Goal: Information Seeking & Learning: Learn about a topic

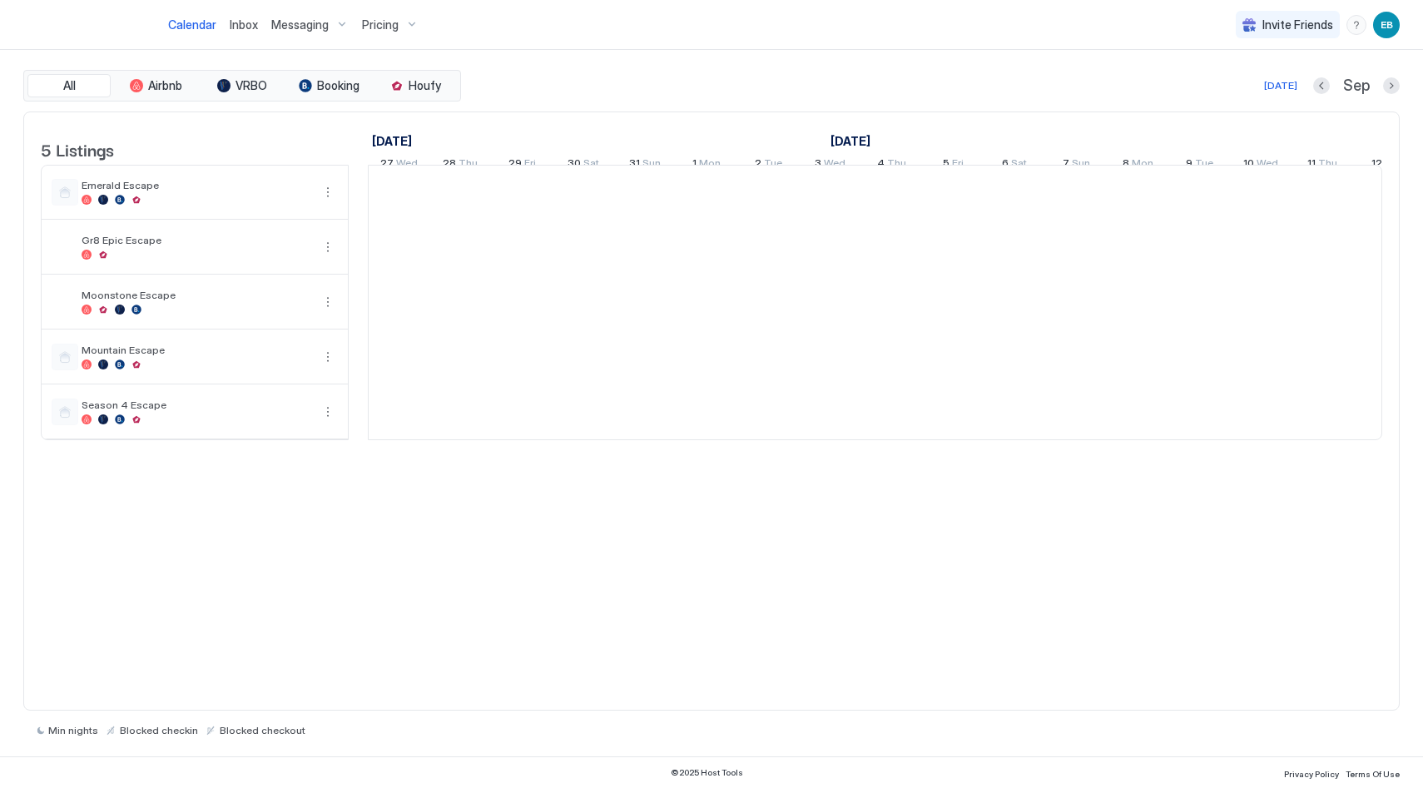
scroll to position [0, 924]
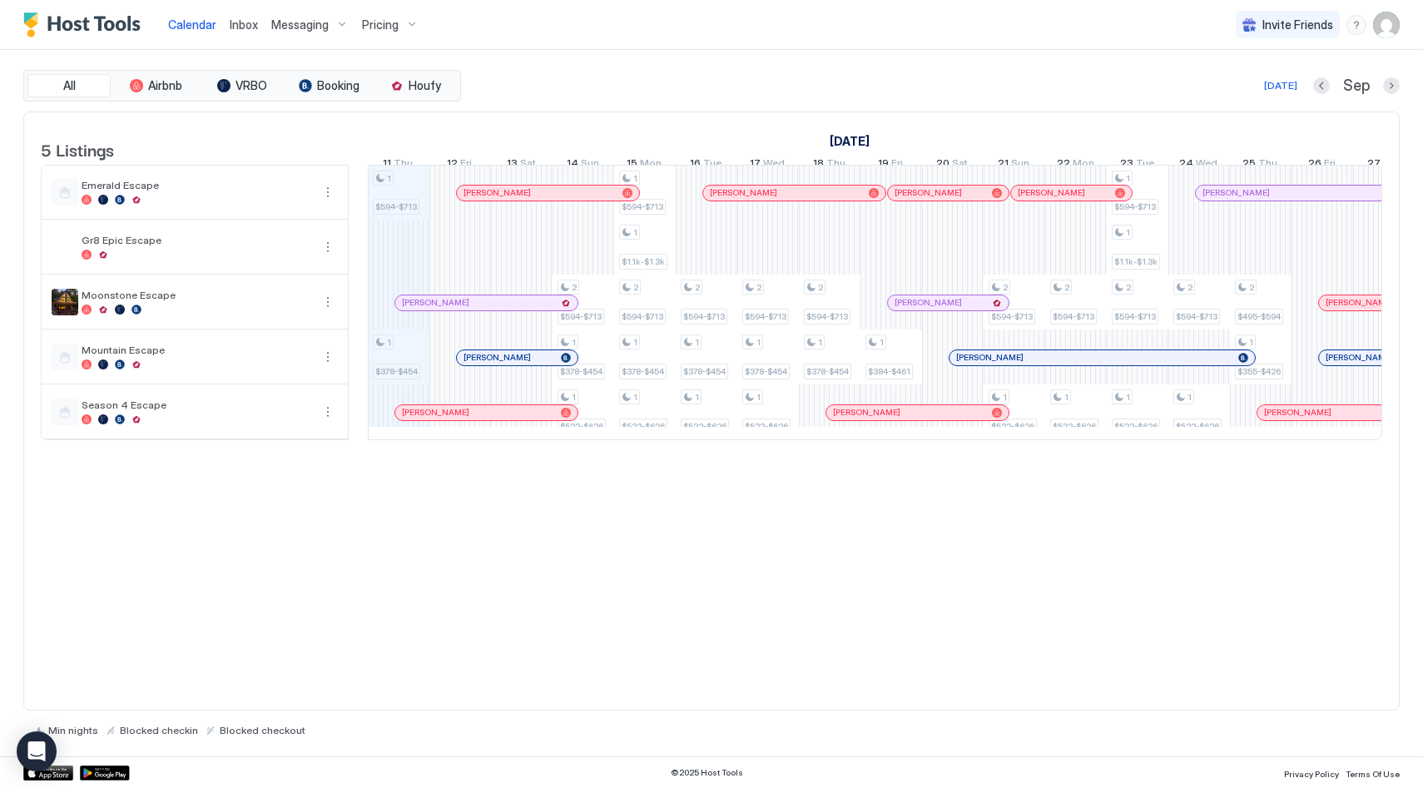
click at [392, 22] on span "Pricing" at bounding box center [380, 24] width 37 height 15
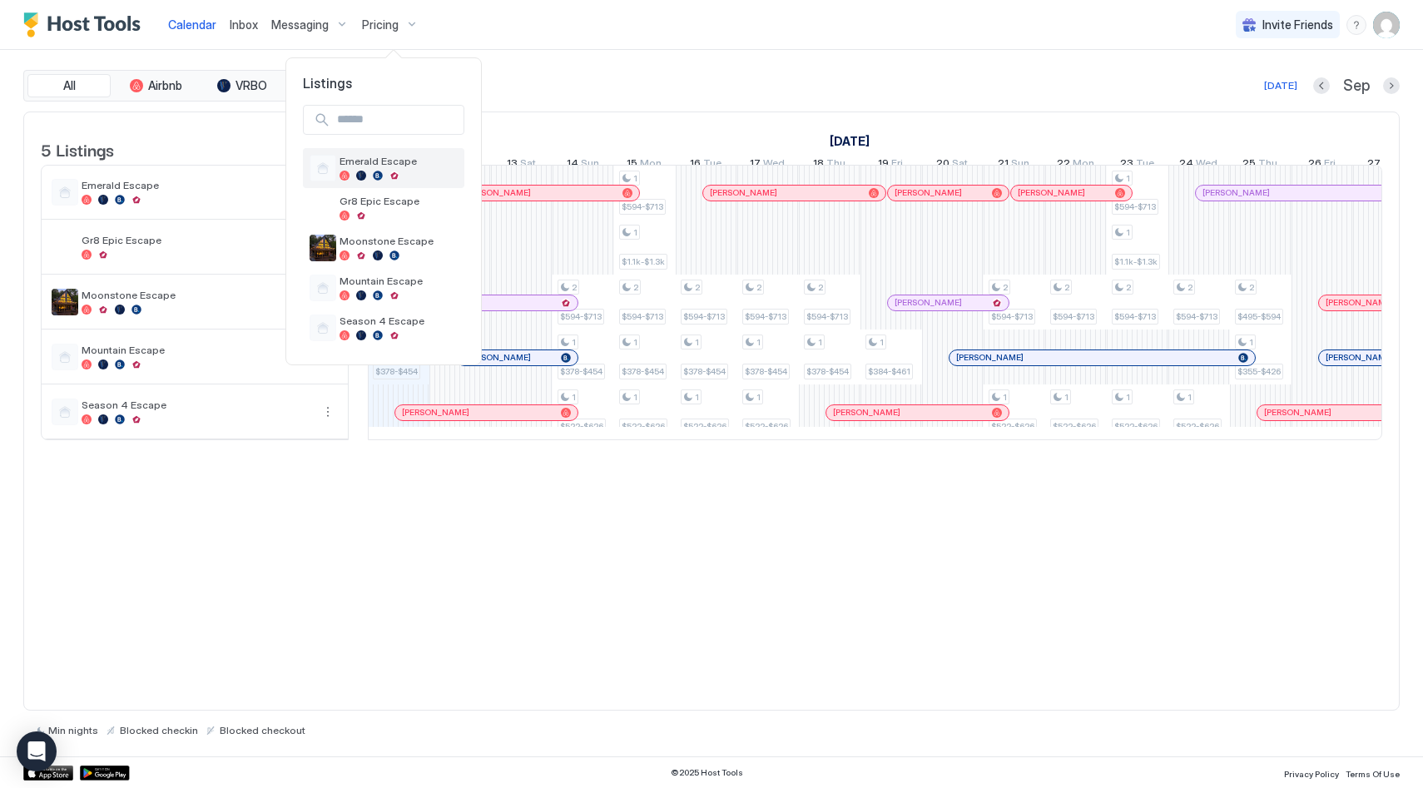
click at [396, 170] on div "Emerald Escape" at bounding box center [398, 168] width 118 height 26
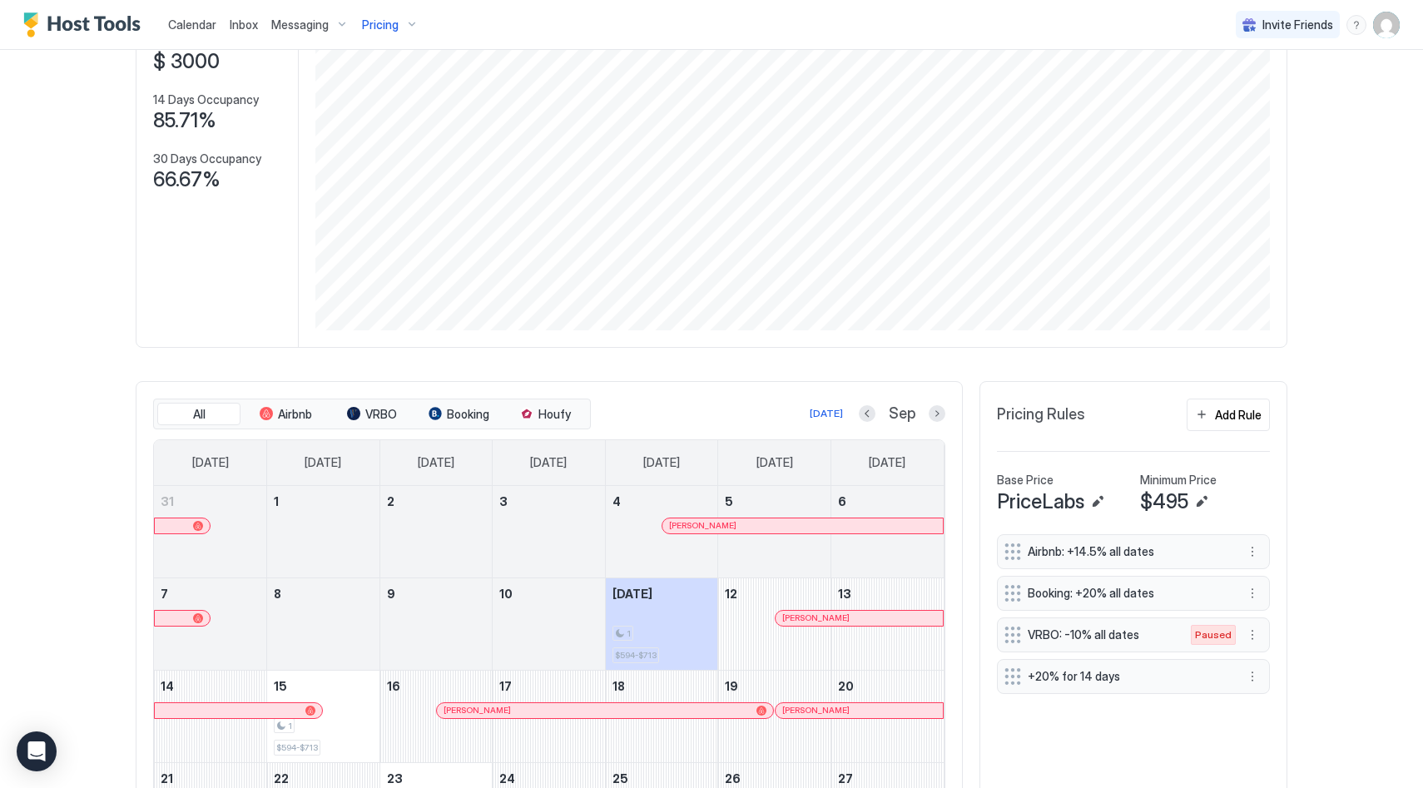
scroll to position [298, 0]
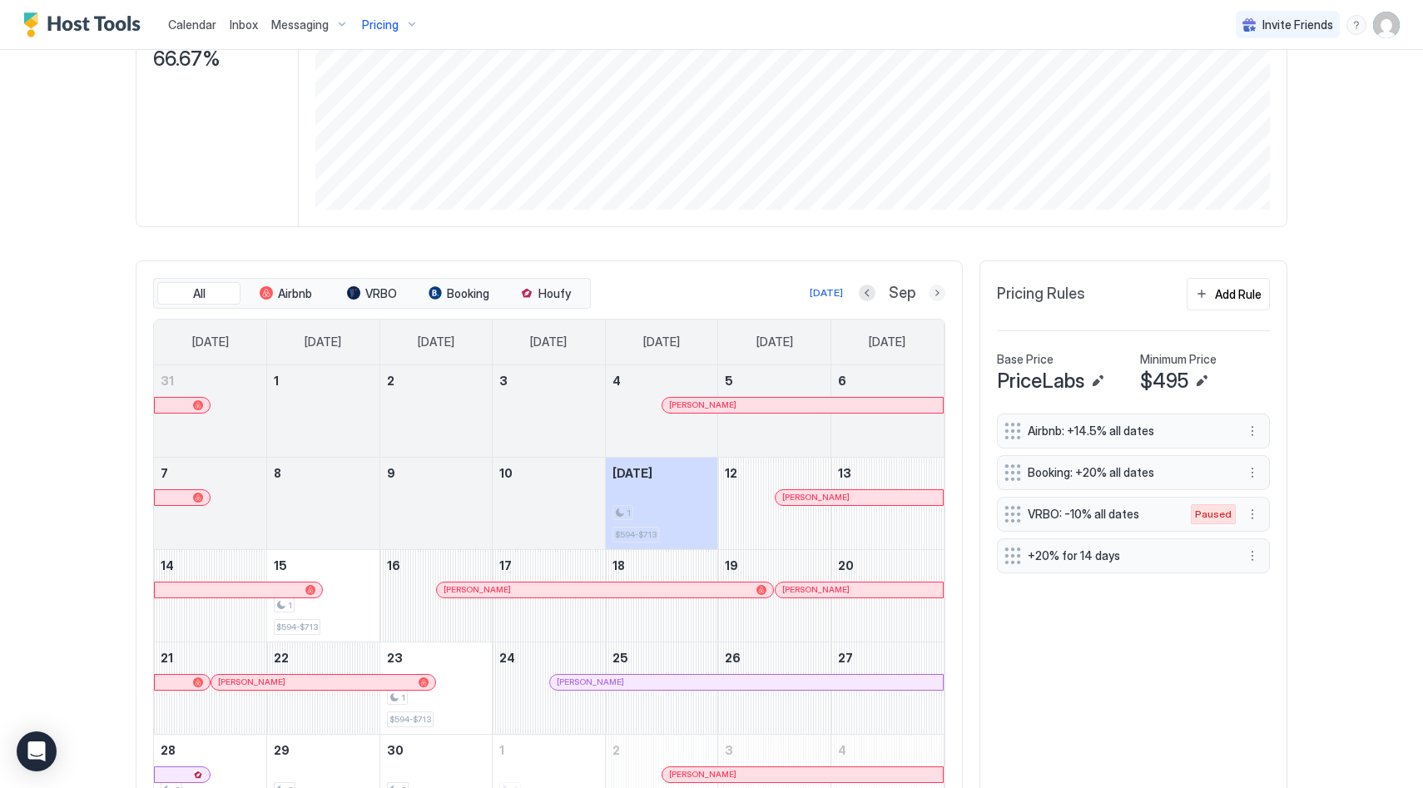
click at [934, 301] on button "Next month" at bounding box center [937, 293] width 17 height 17
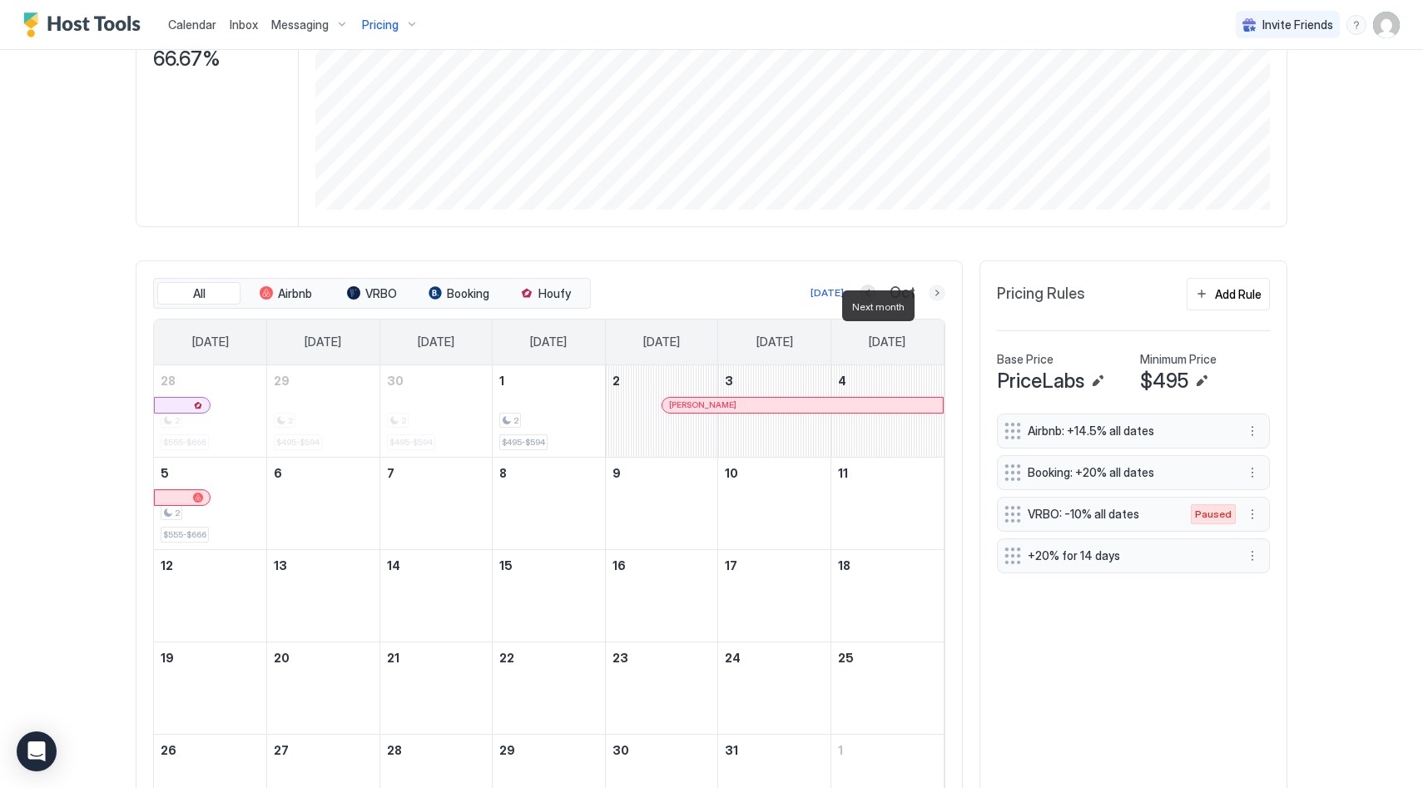
click at [934, 301] on button "Next month" at bounding box center [937, 293] width 17 height 17
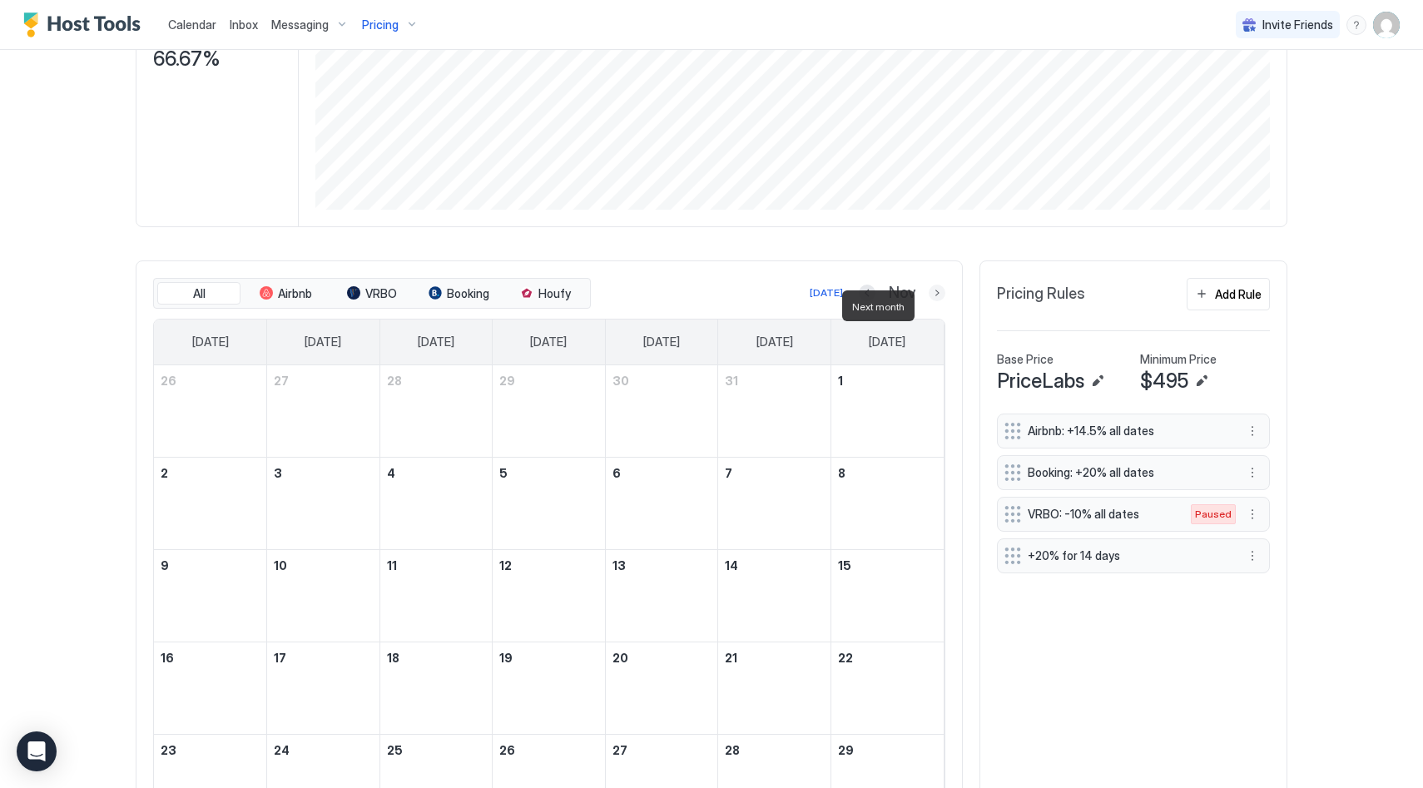
click at [934, 301] on button "Next month" at bounding box center [937, 293] width 17 height 17
click at [929, 301] on button "Next month" at bounding box center [937, 293] width 17 height 17
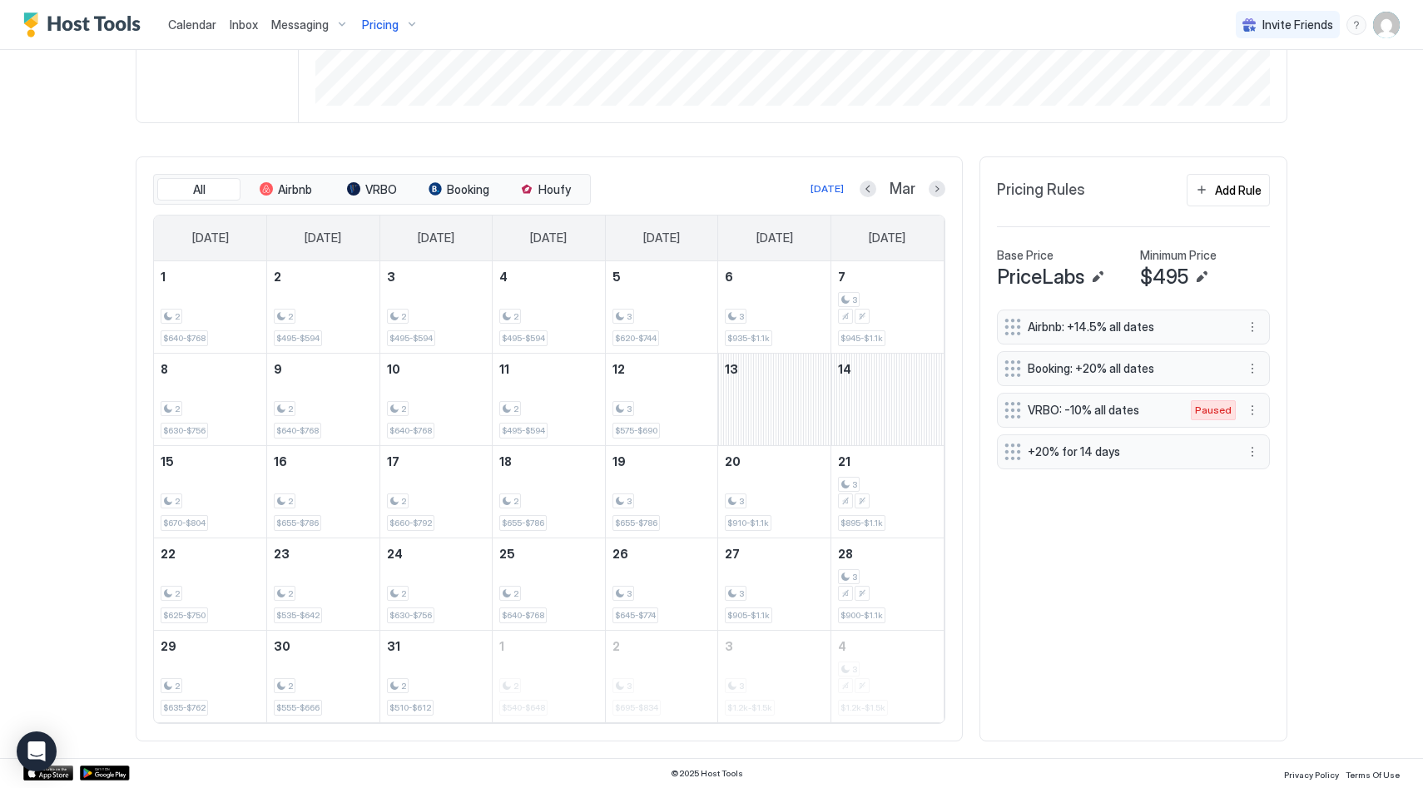
scroll to position [414, 0]
click at [397, 25] on div "Pricing" at bounding box center [390, 25] width 70 height 28
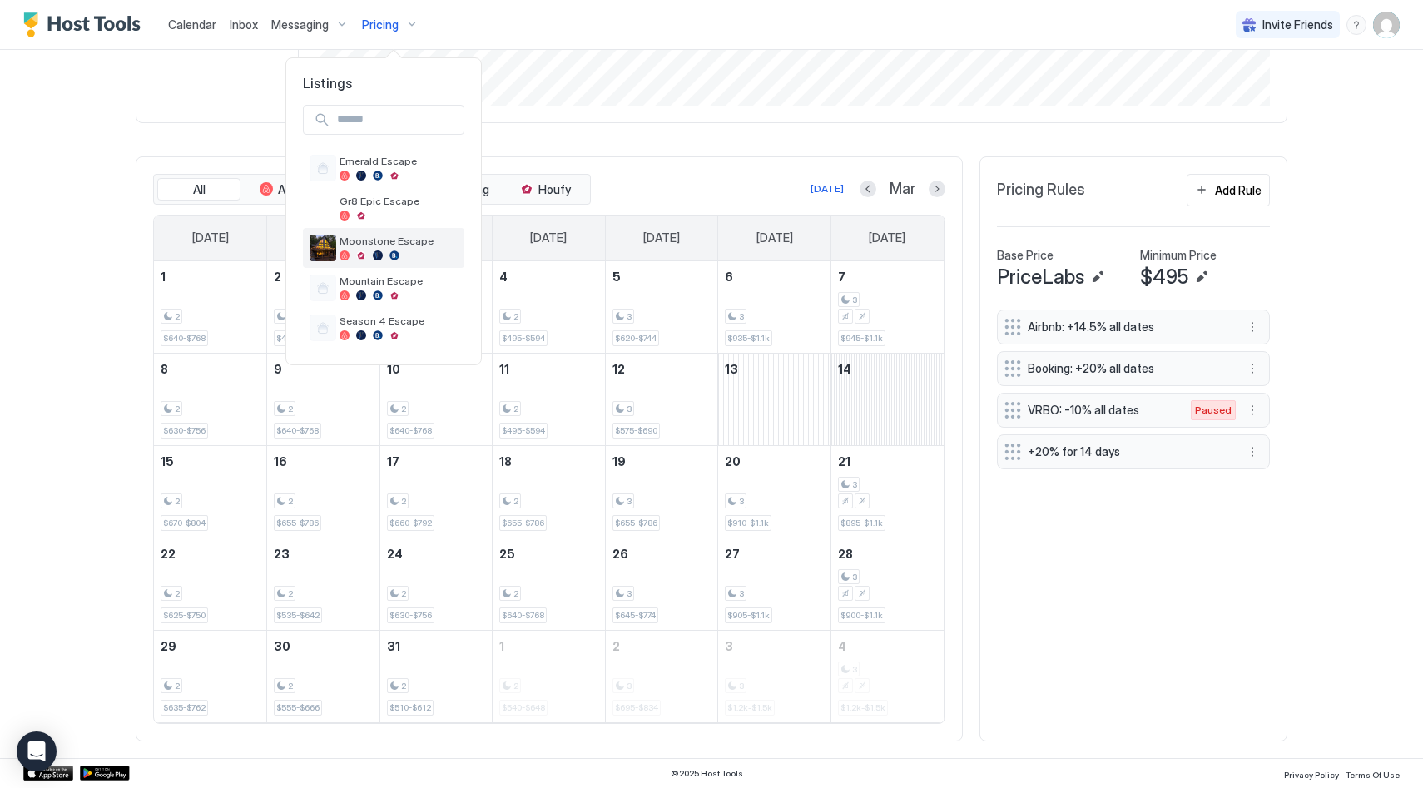
click at [416, 260] on div at bounding box center [398, 255] width 118 height 10
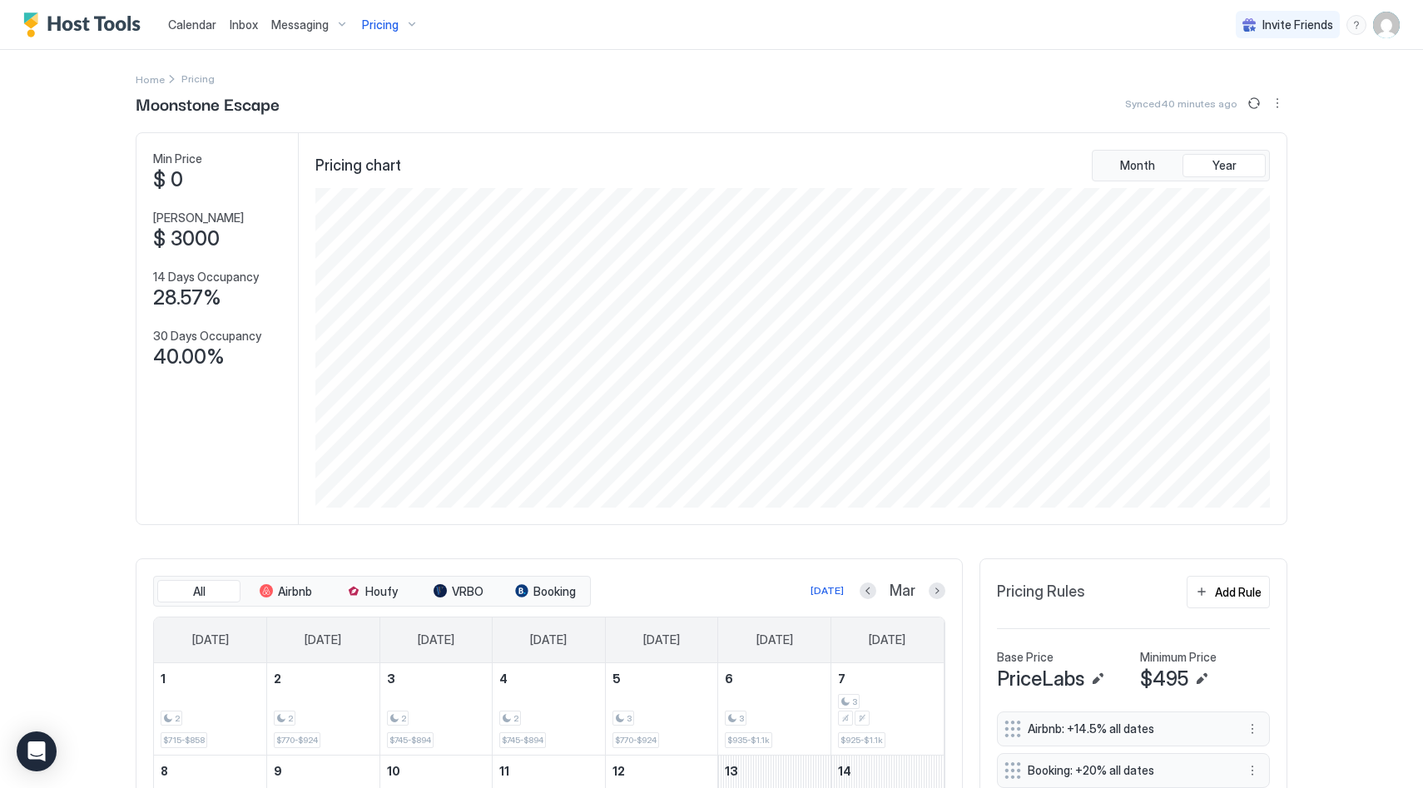
click at [405, 24] on div "Pricing" at bounding box center [390, 25] width 70 height 28
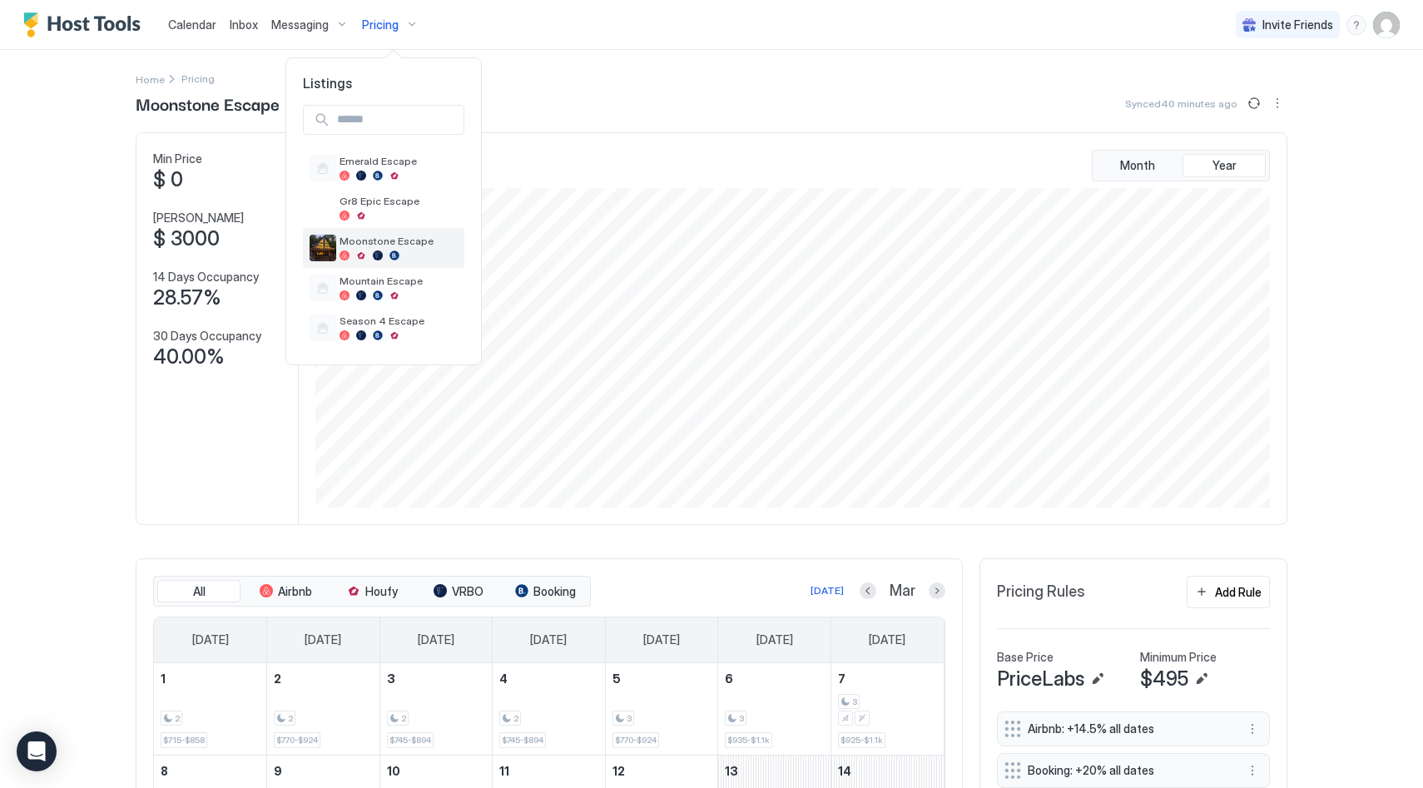
click at [409, 256] on div at bounding box center [398, 255] width 118 height 10
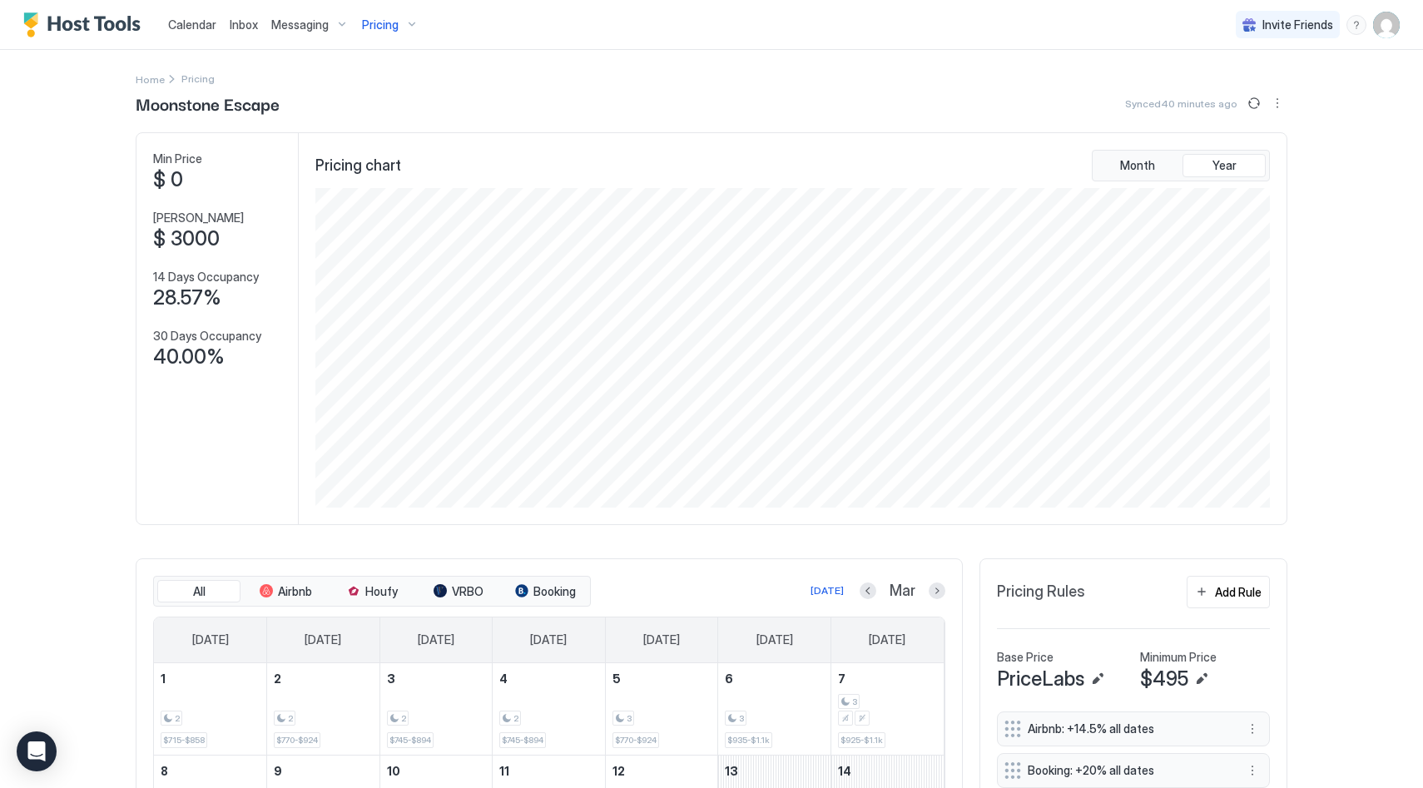
click at [405, 28] on div "Pricing" at bounding box center [390, 25] width 70 height 28
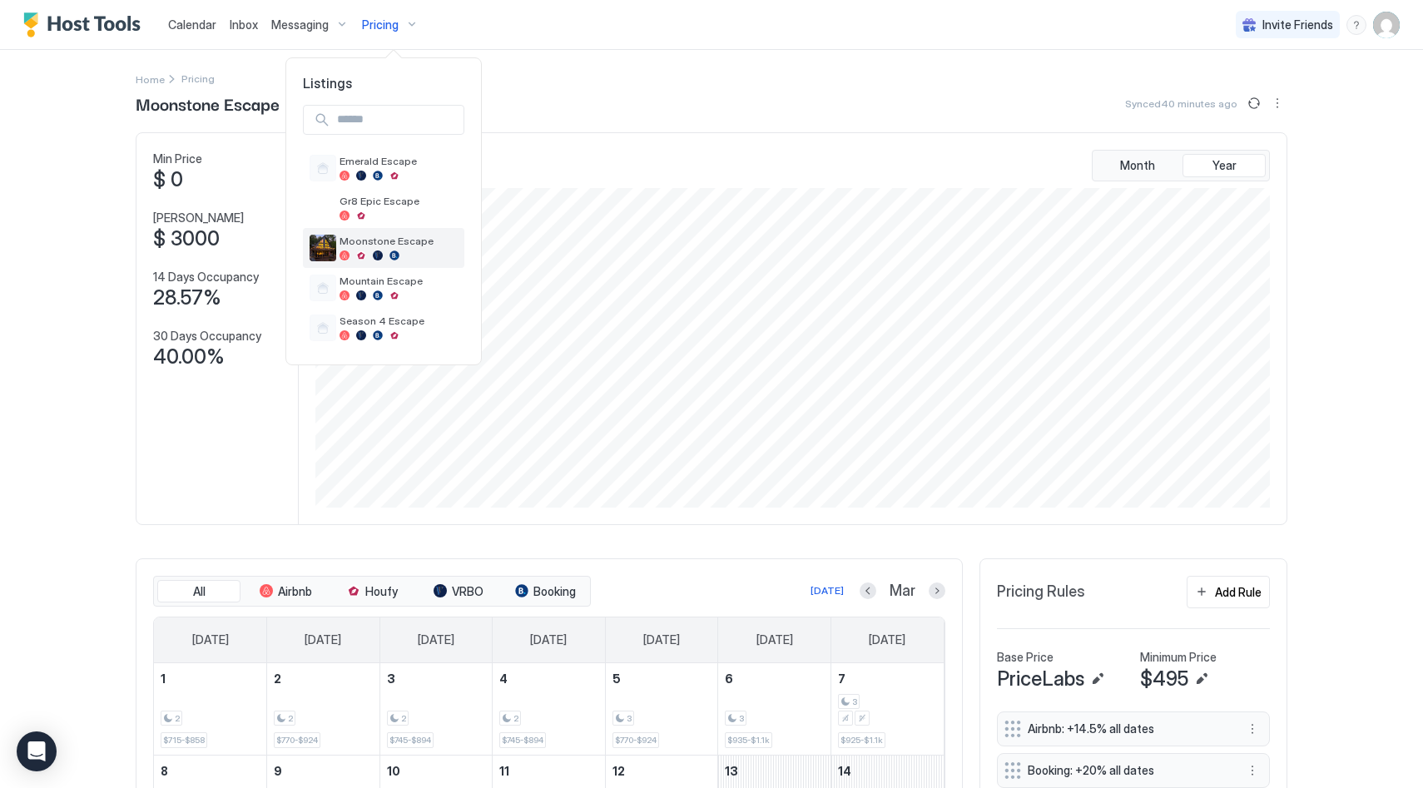
click at [422, 255] on div at bounding box center [398, 255] width 118 height 10
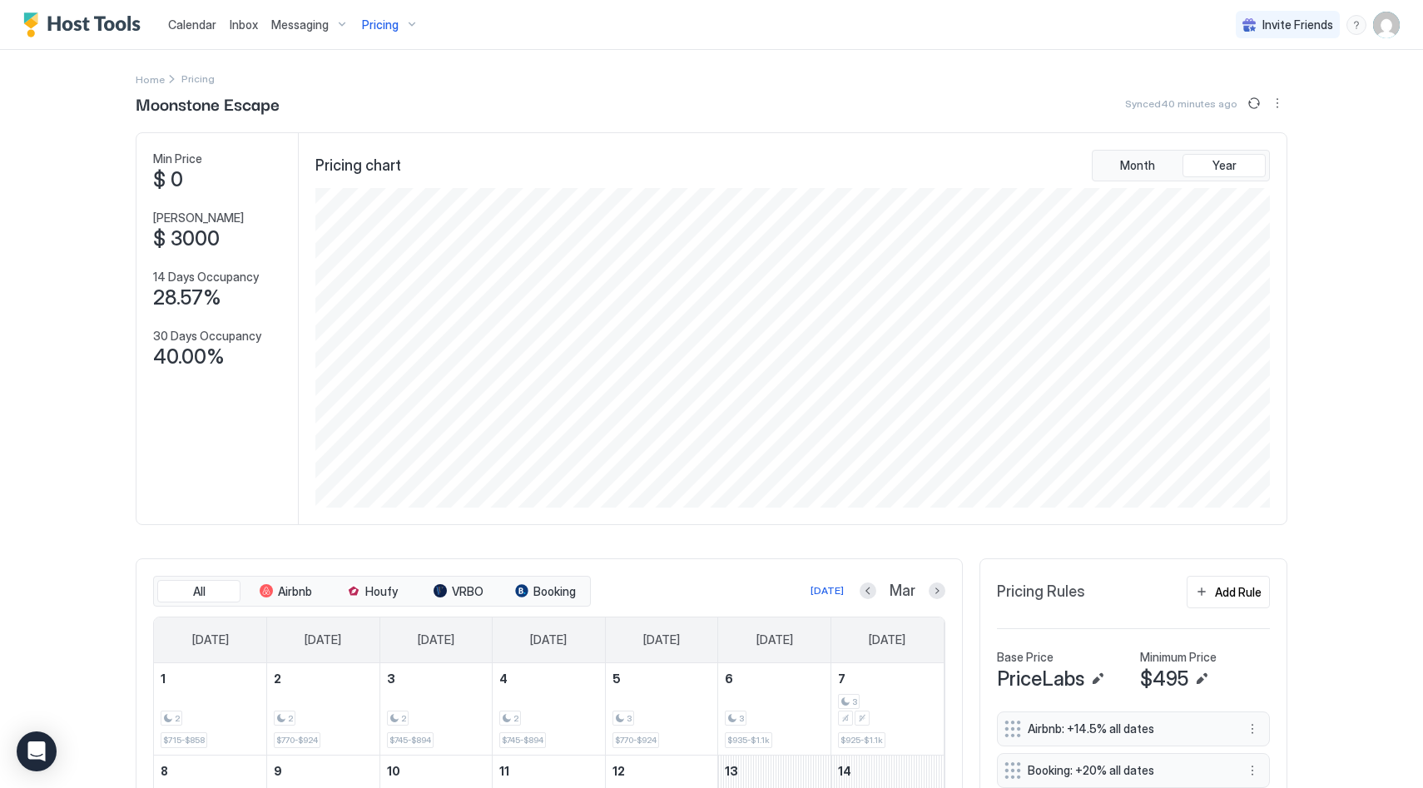
click at [386, 22] on span "Pricing" at bounding box center [380, 24] width 37 height 15
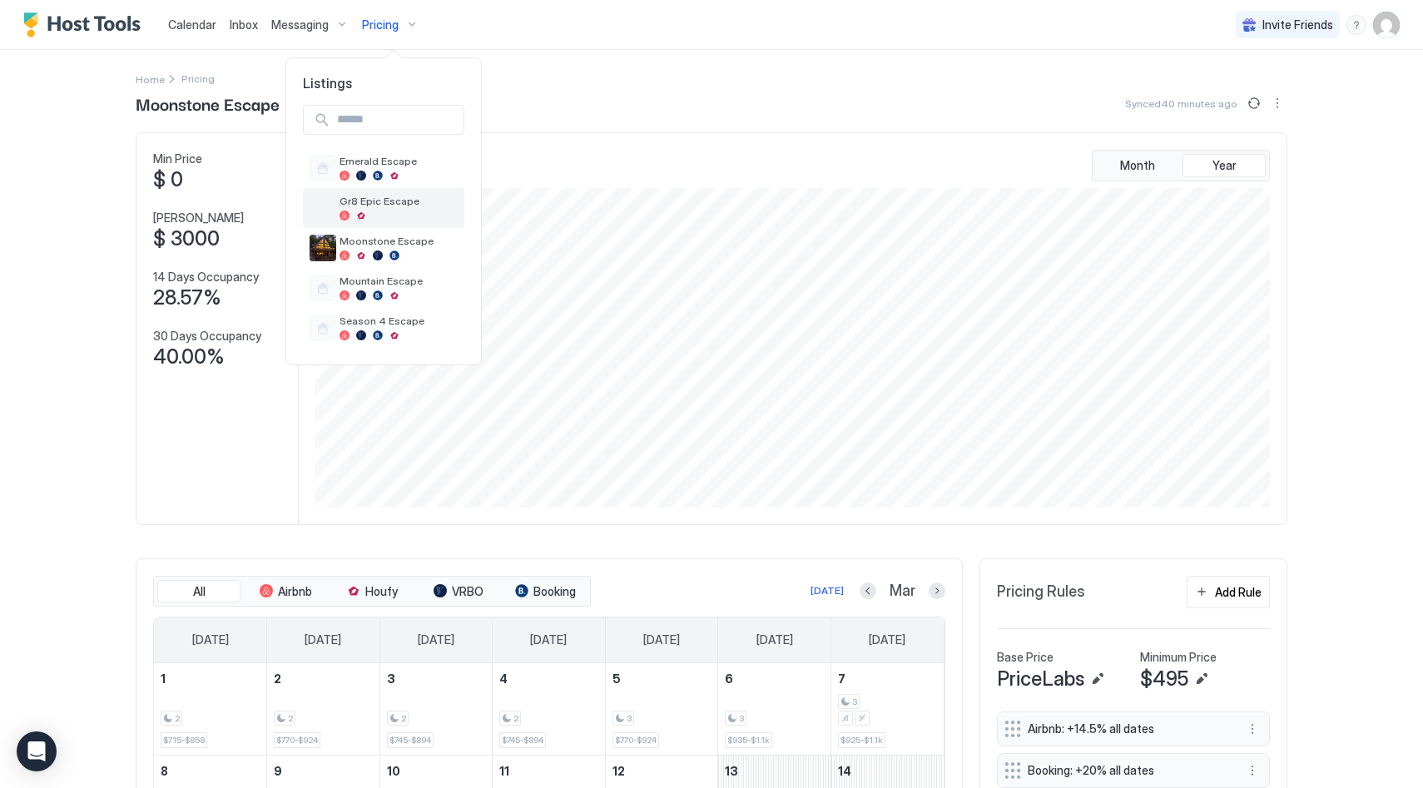
click at [391, 212] on div at bounding box center [398, 216] width 118 height 10
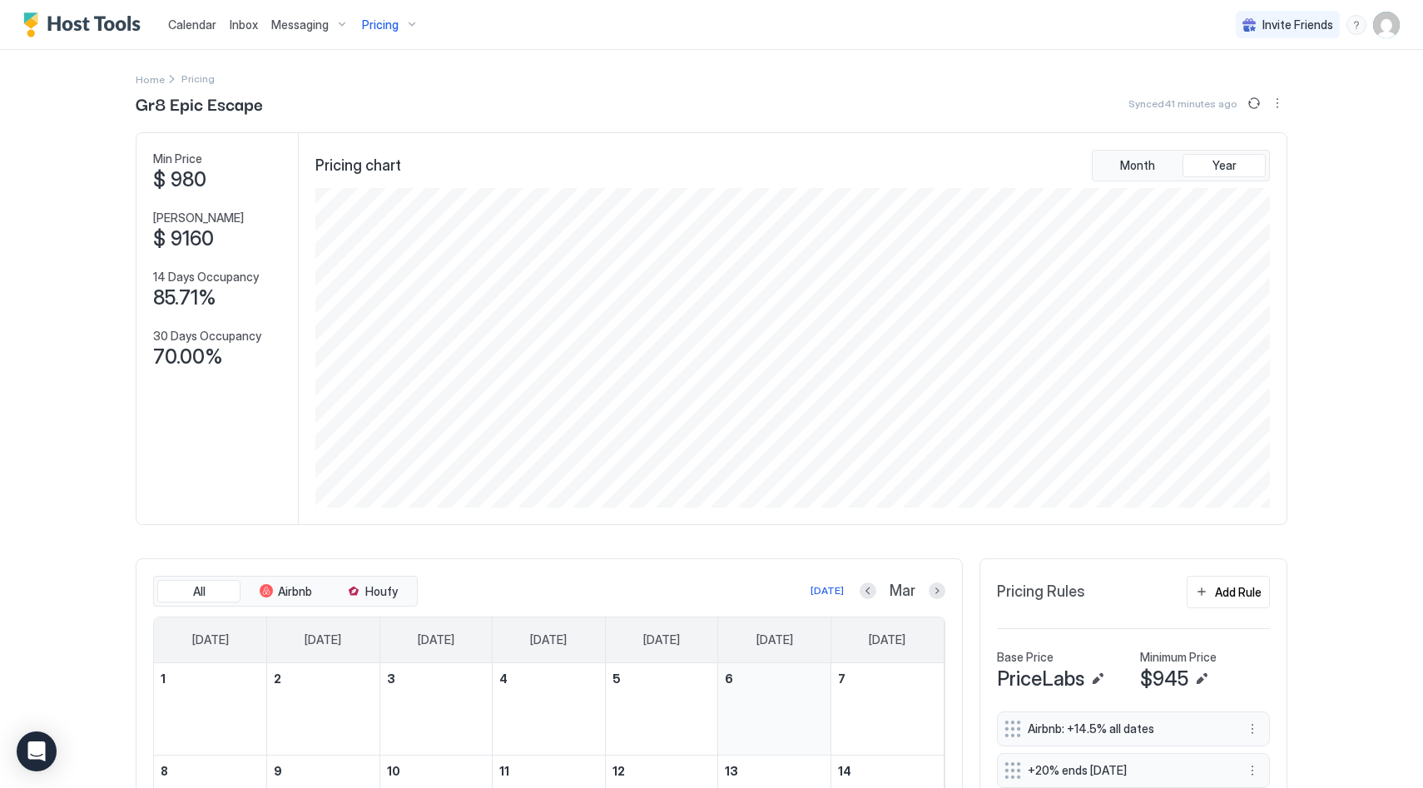
scroll to position [414, 0]
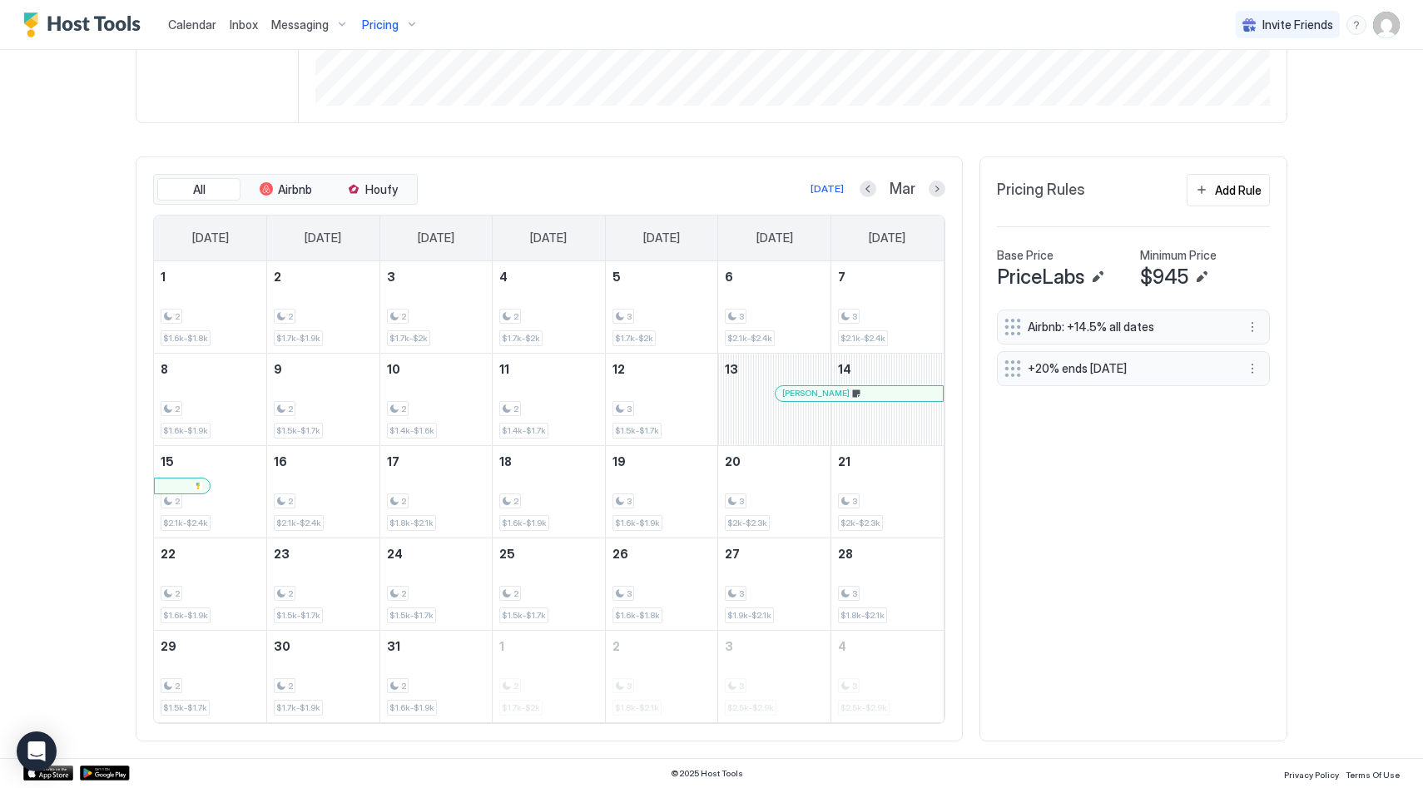
click at [846, 394] on div at bounding box center [851, 393] width 13 height 13
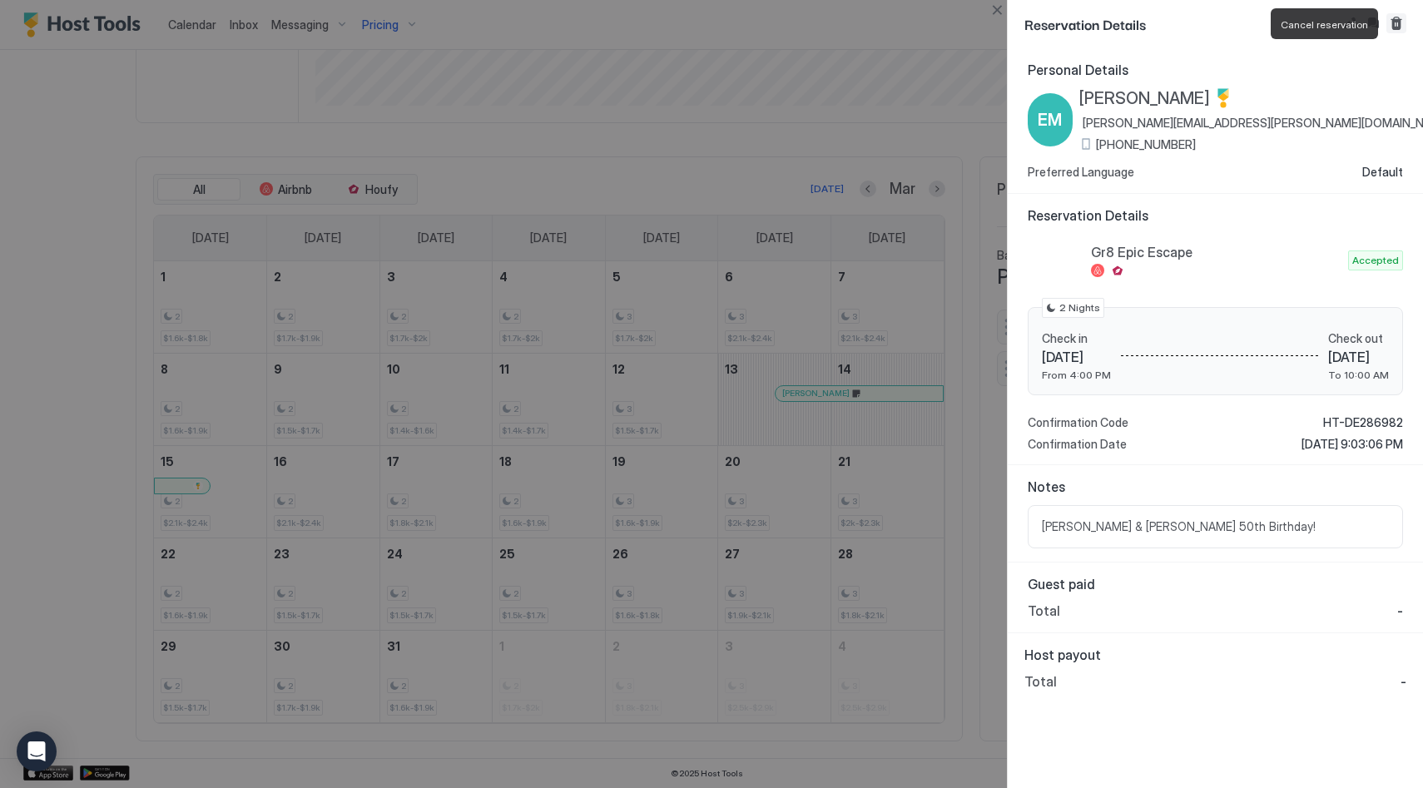
click at [1402, 26] on button "Cancel reservation" at bounding box center [1396, 23] width 20 height 20
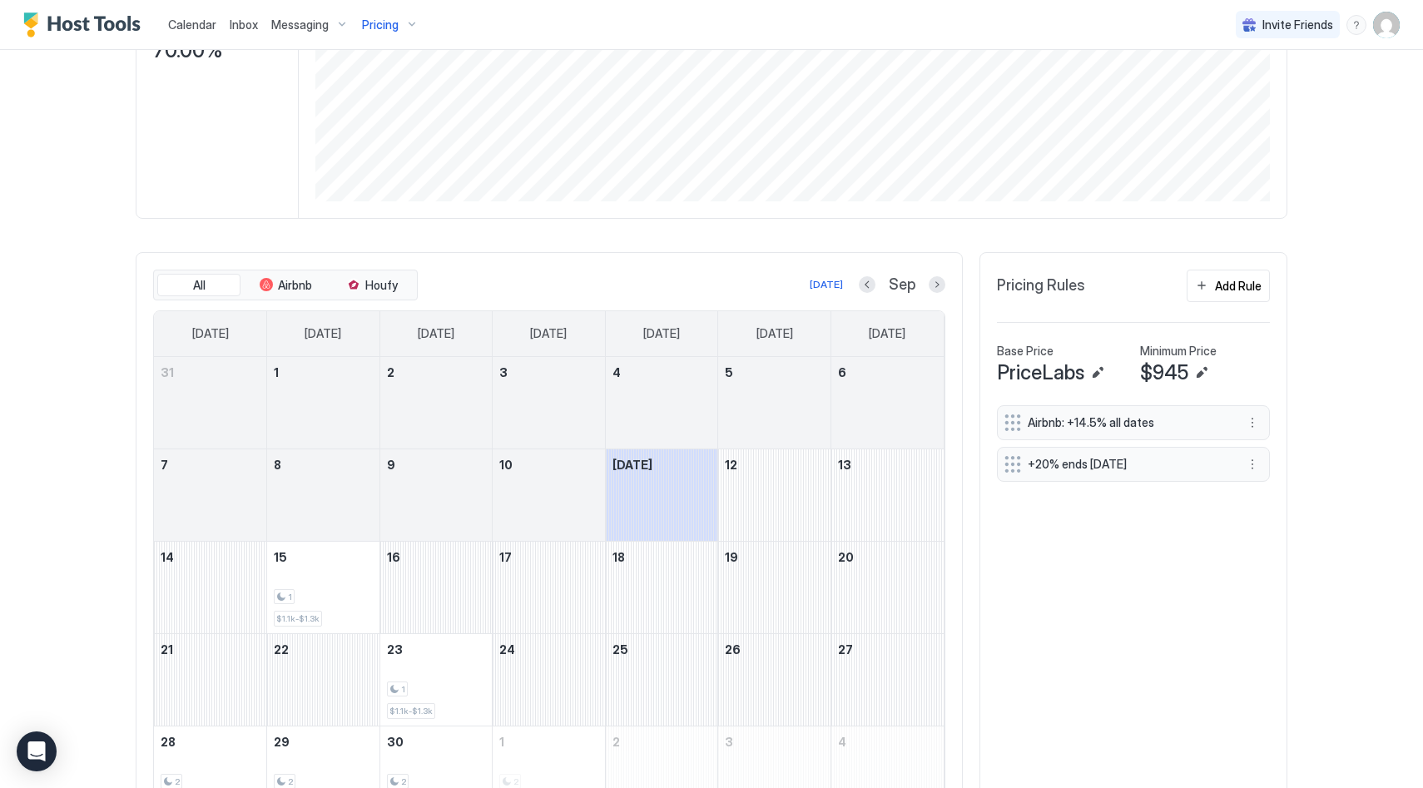
scroll to position [304, 0]
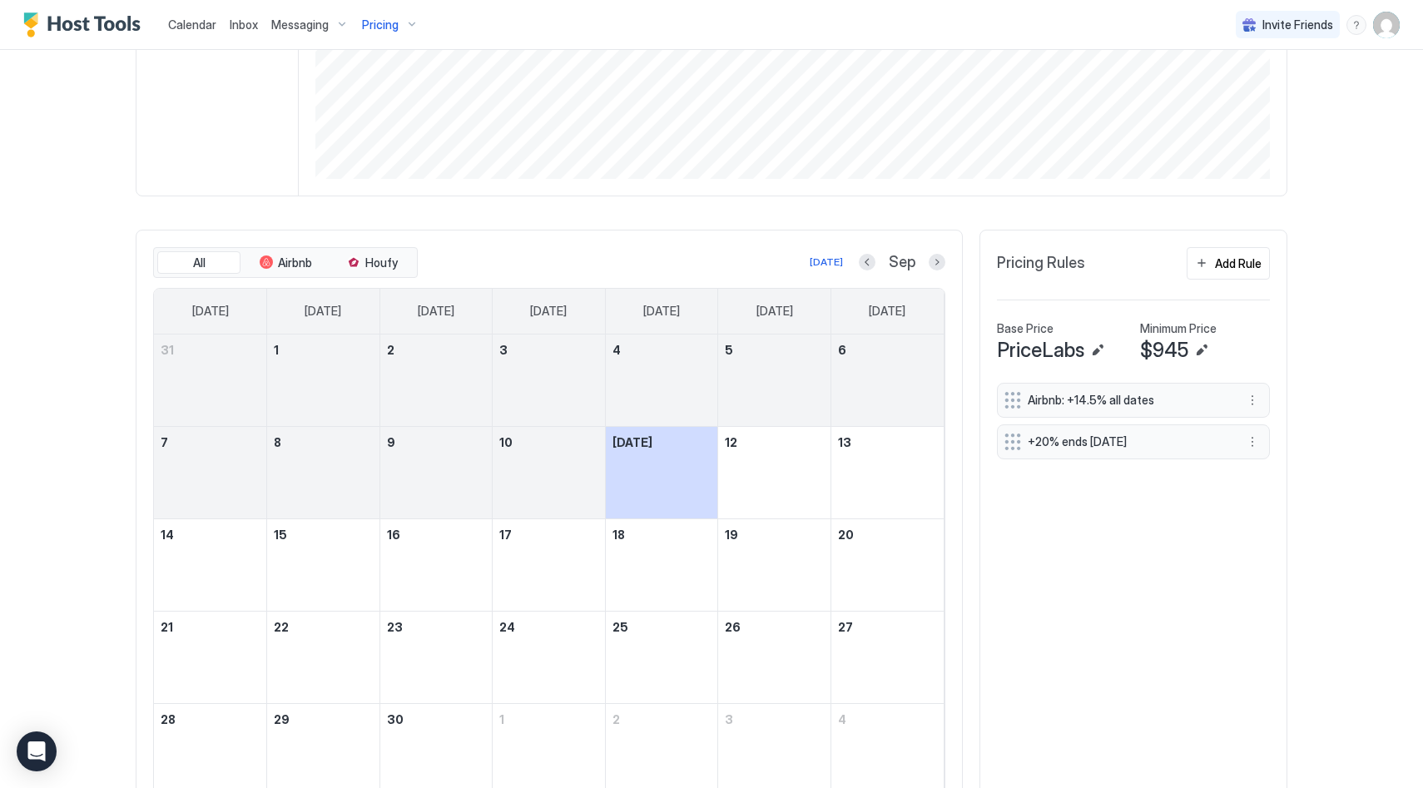
scroll to position [414, 0]
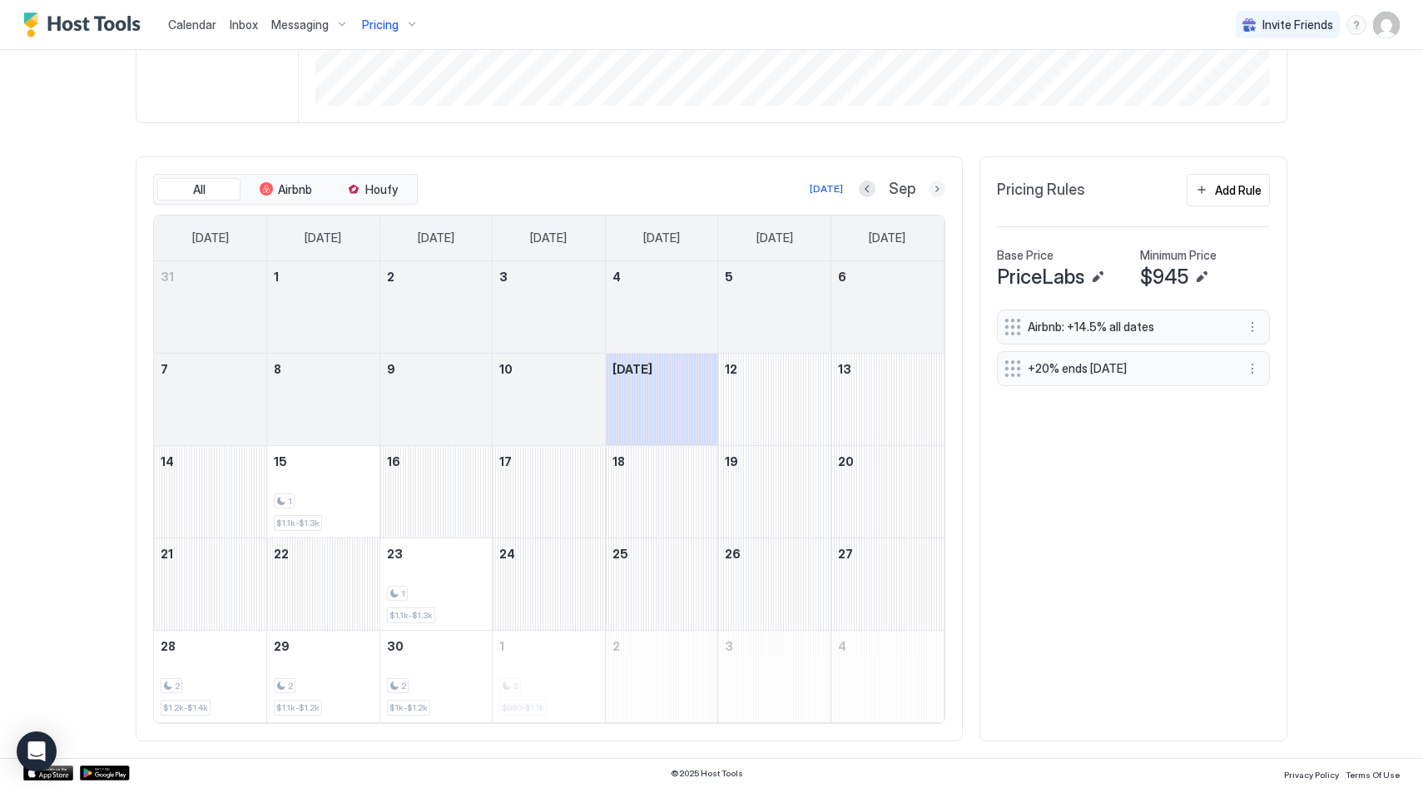
click at [934, 188] on button "Next month" at bounding box center [937, 189] width 17 height 17
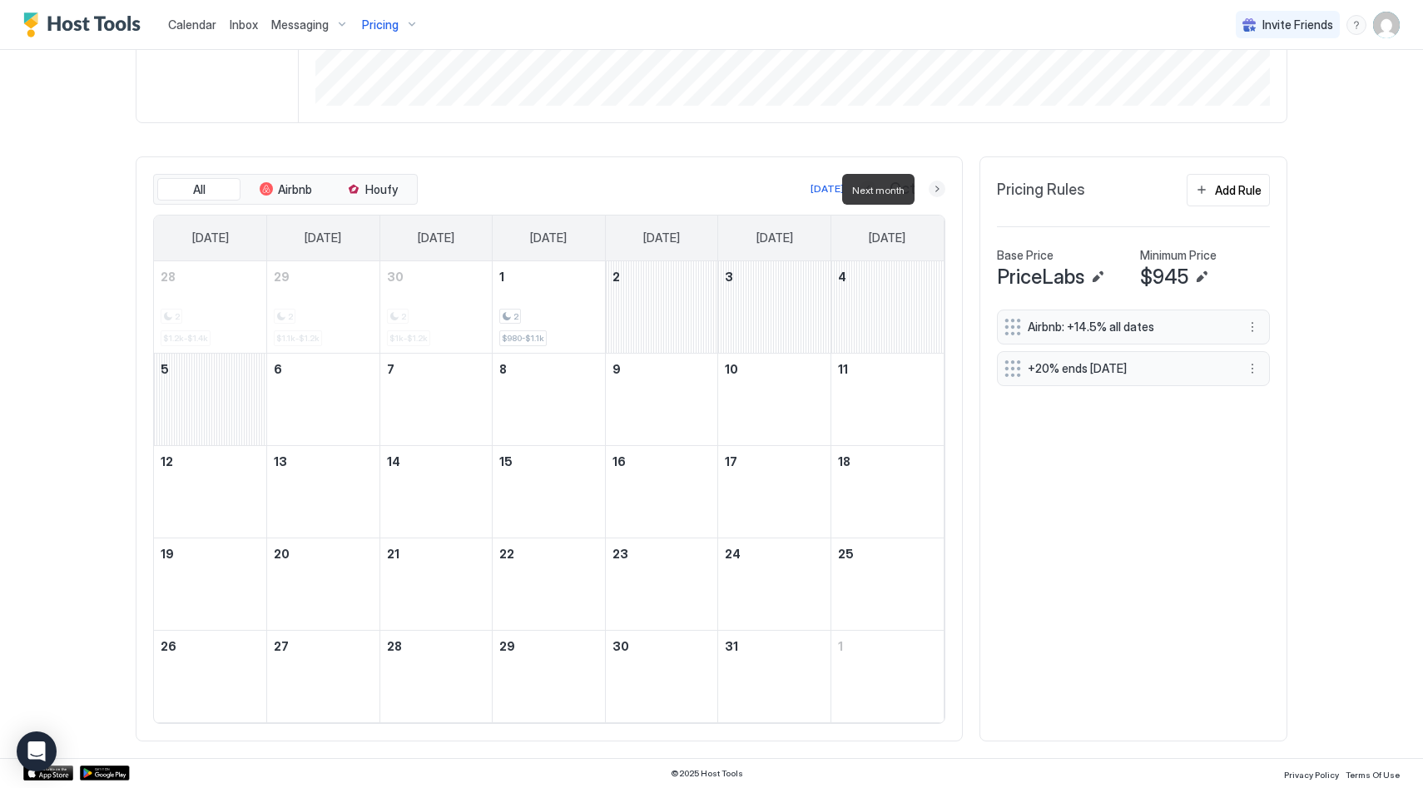
click at [934, 188] on button "Next month" at bounding box center [937, 189] width 17 height 17
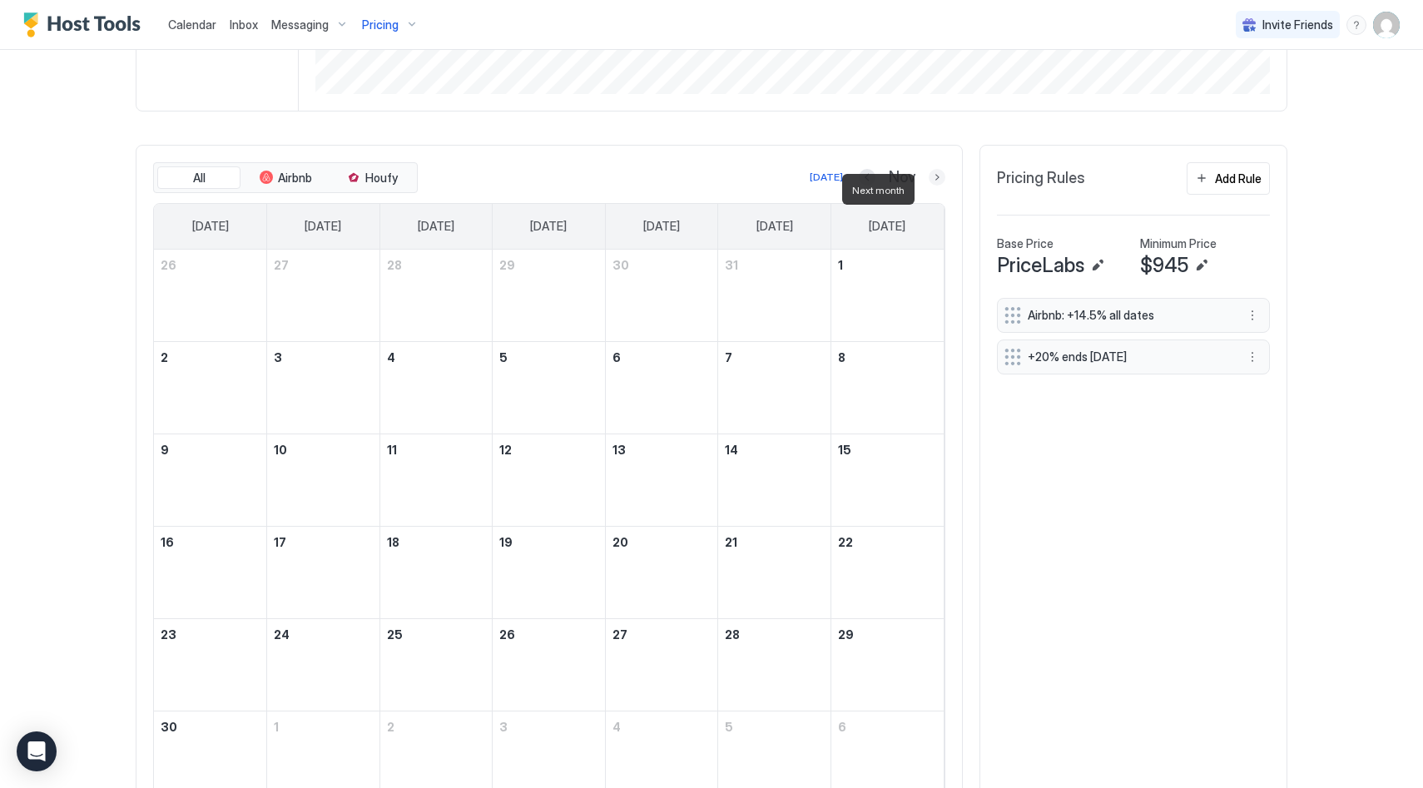
click at [934, 186] on button "Next month" at bounding box center [937, 177] width 17 height 17
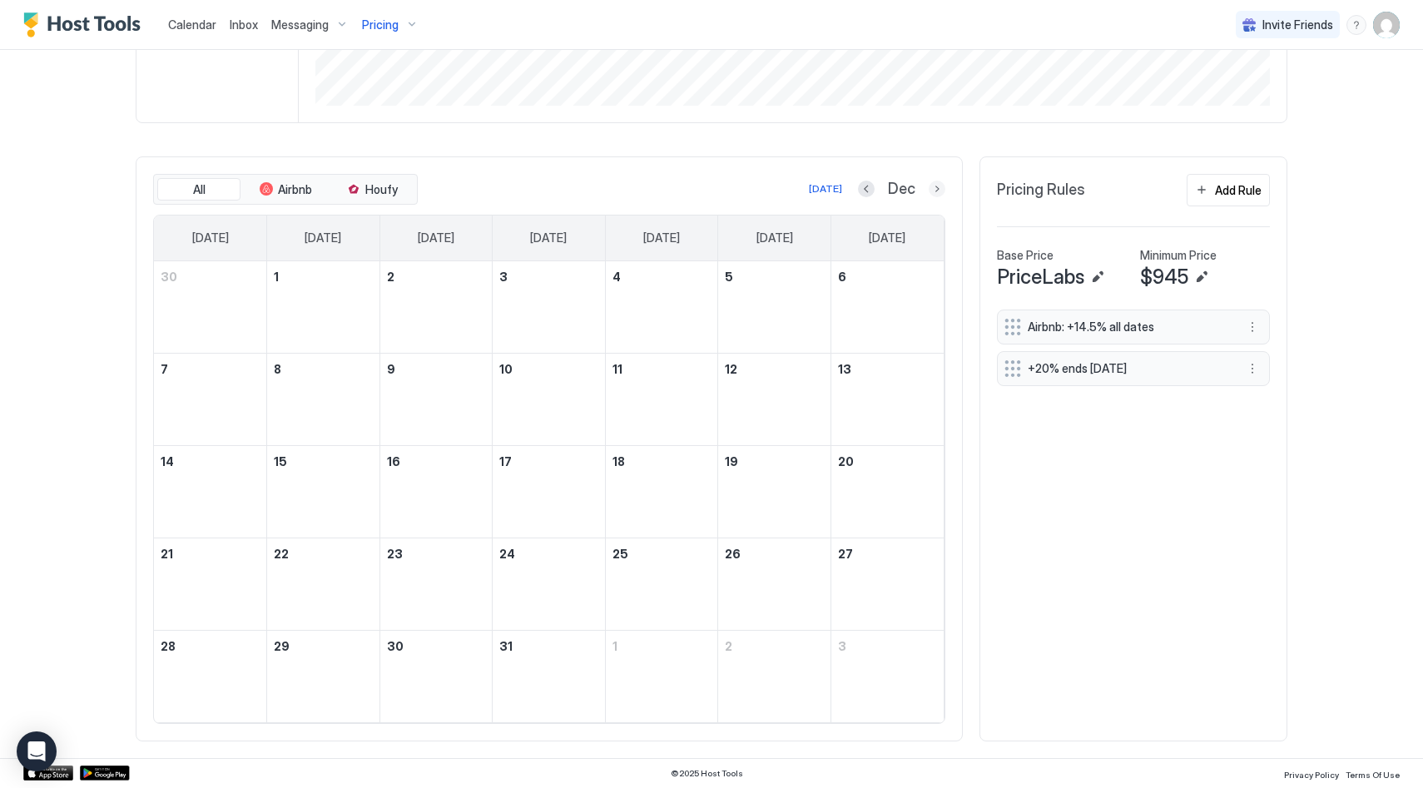
click at [930, 194] on button "Next month" at bounding box center [937, 189] width 17 height 17
click at [938, 196] on div at bounding box center [937, 189] width 17 height 17
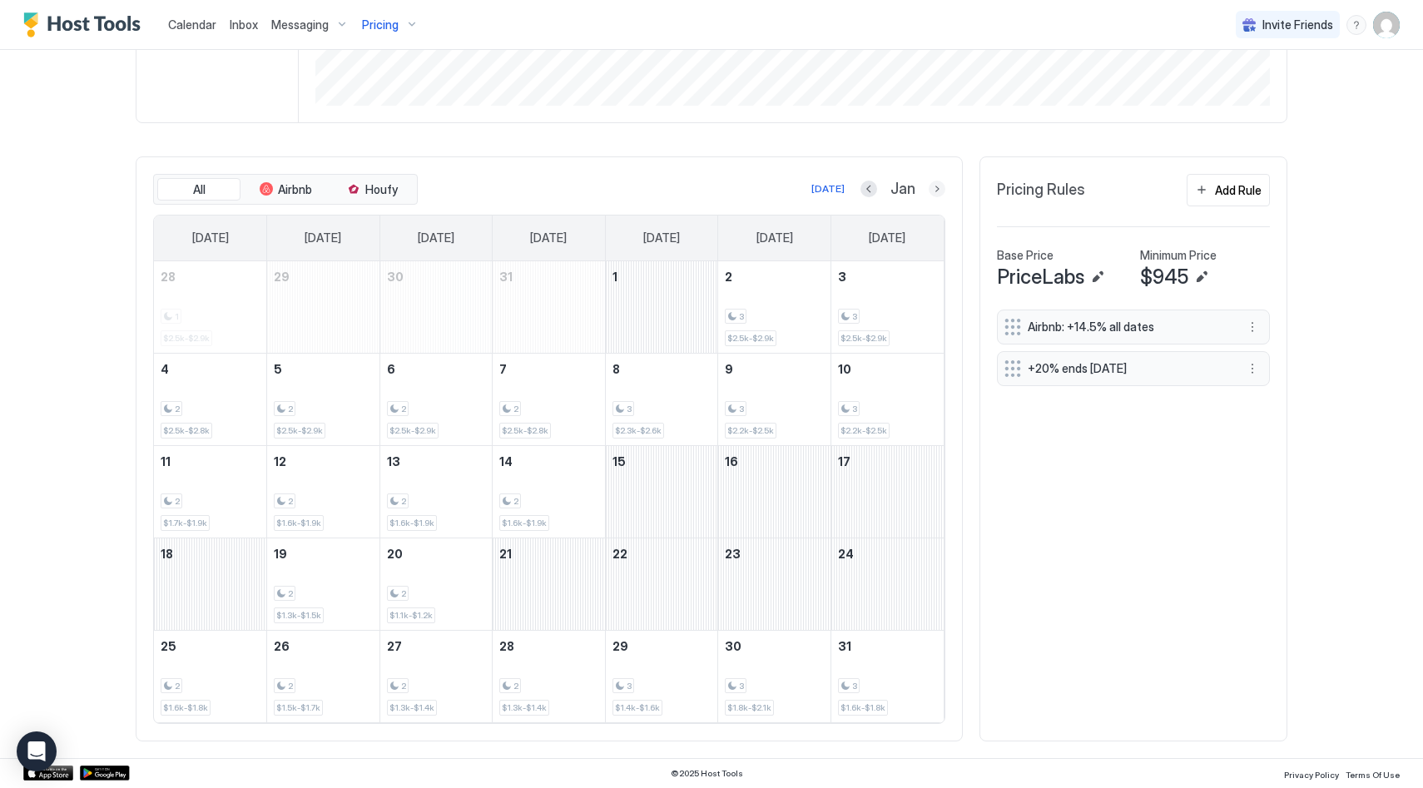
click at [936, 194] on button "Next month" at bounding box center [937, 189] width 17 height 17
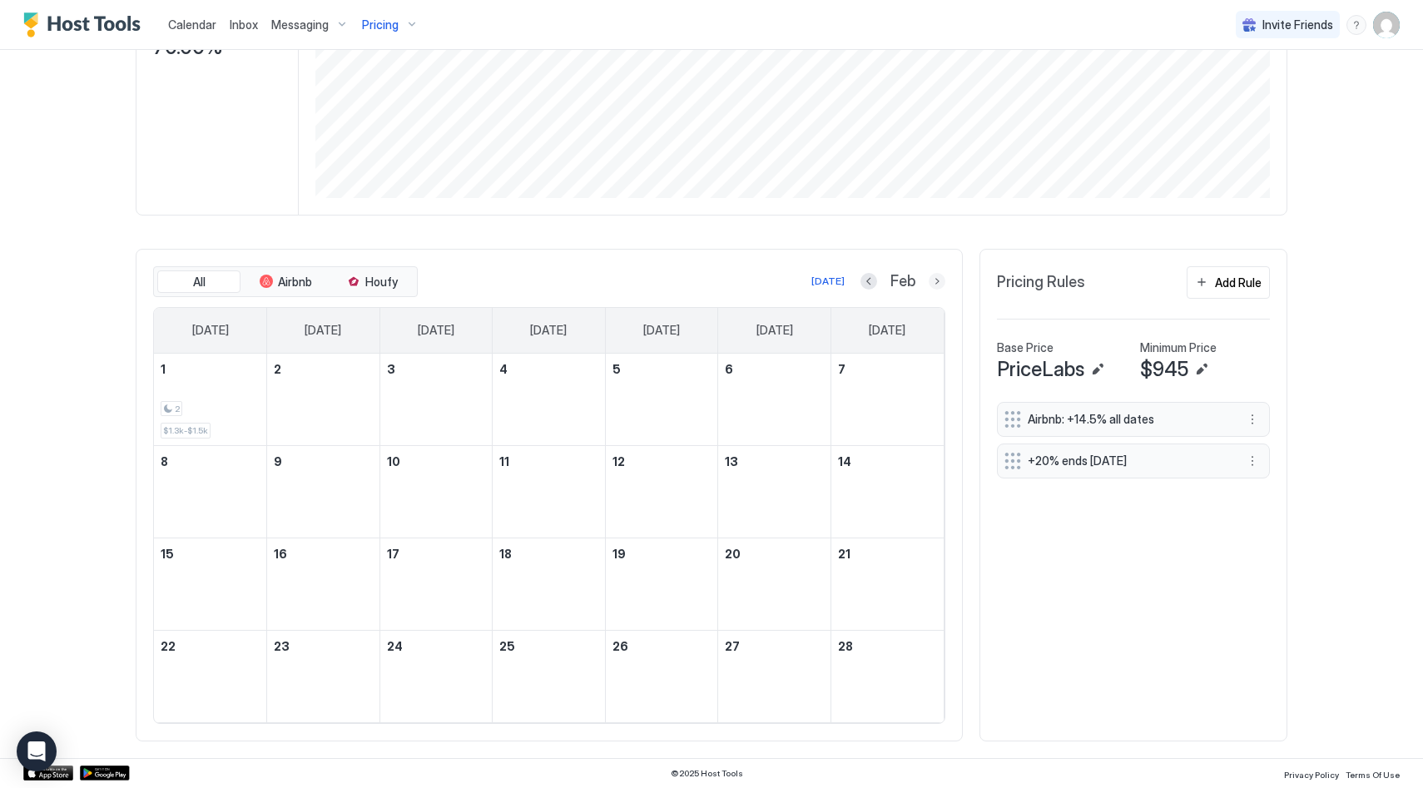
click at [929, 280] on button "Next month" at bounding box center [937, 281] width 17 height 17
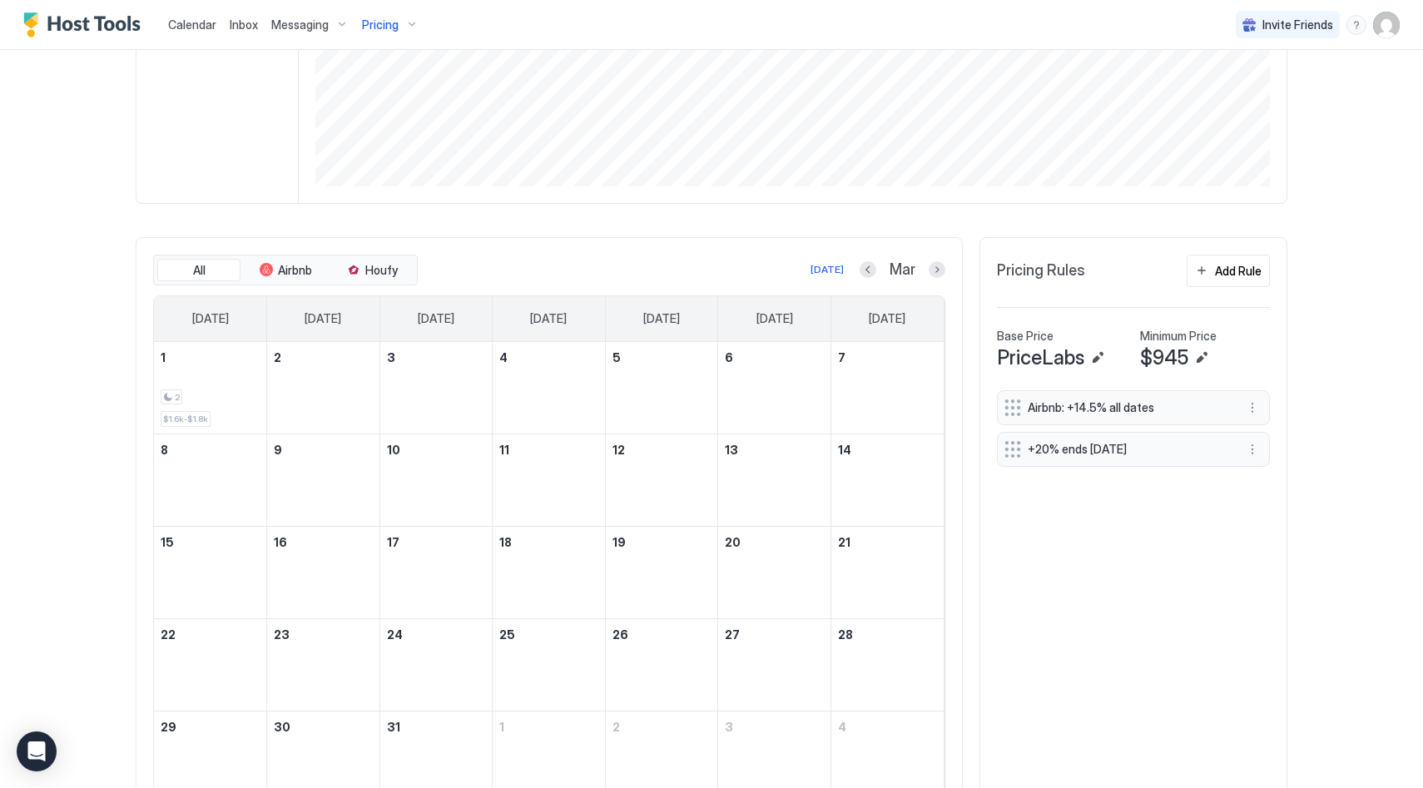
scroll to position [414, 0]
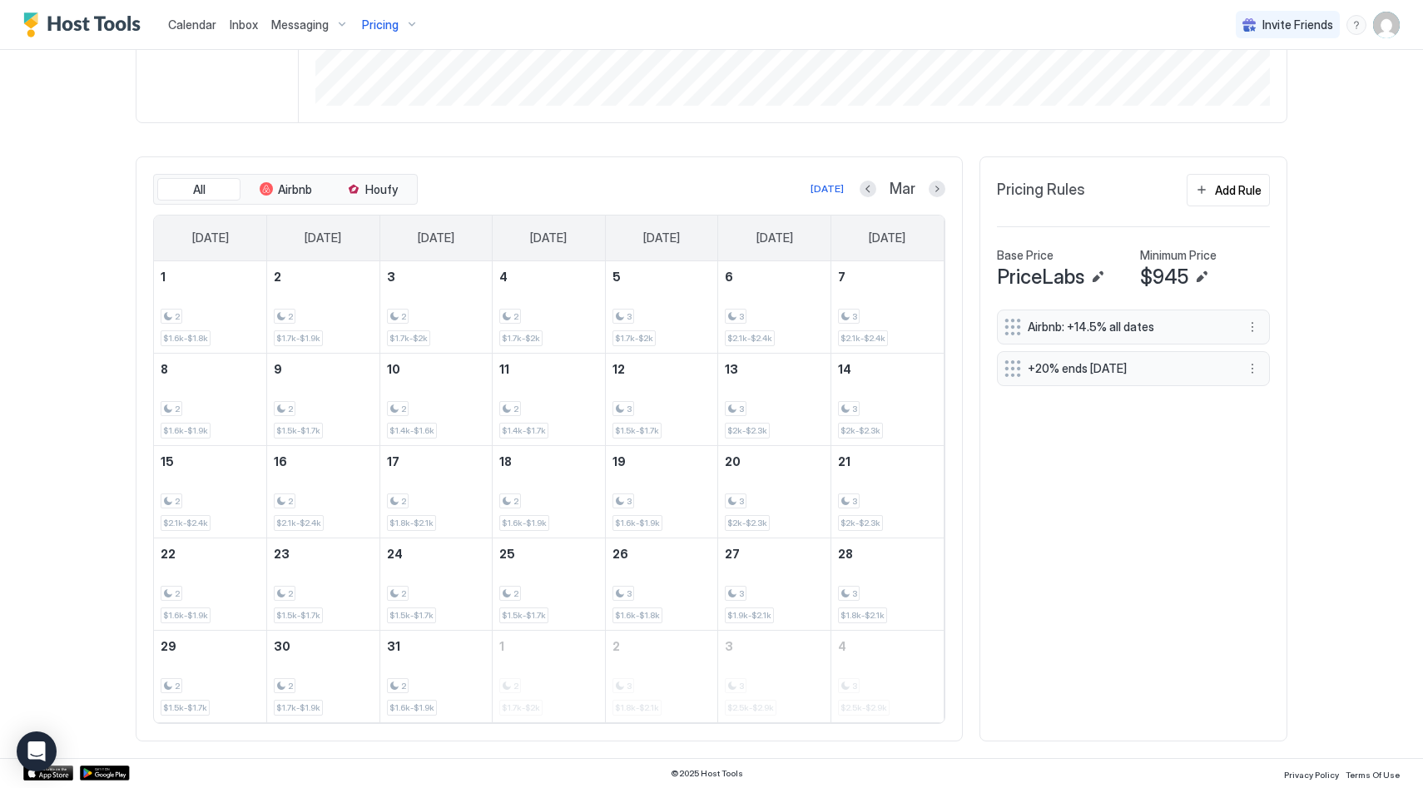
click at [929, 181] on button "Next month" at bounding box center [937, 189] width 17 height 17
